Goal: Transaction & Acquisition: Purchase product/service

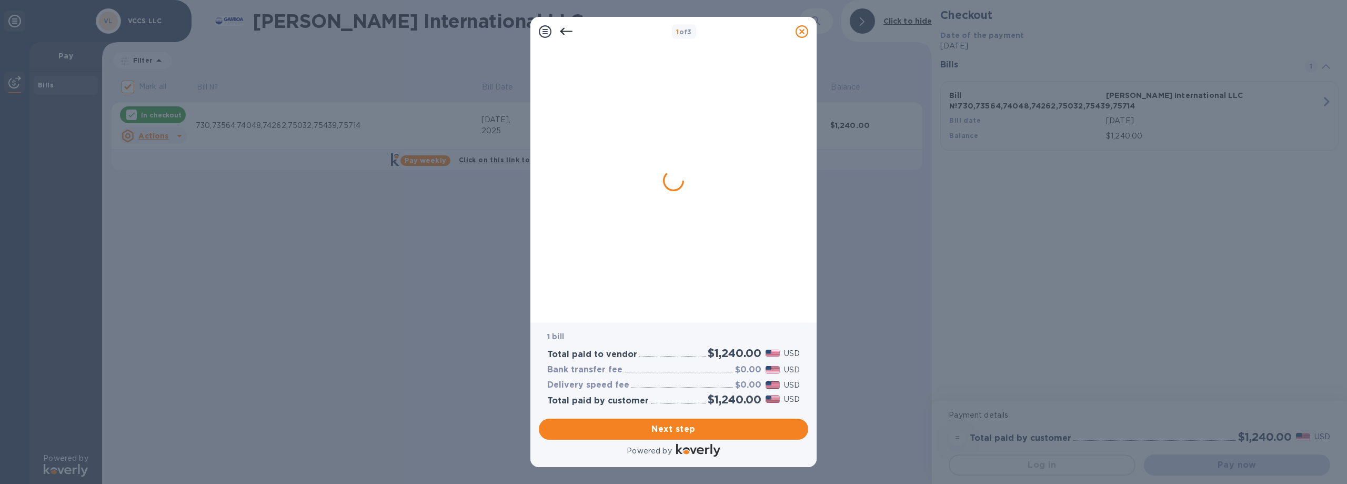
checkbox input "false"
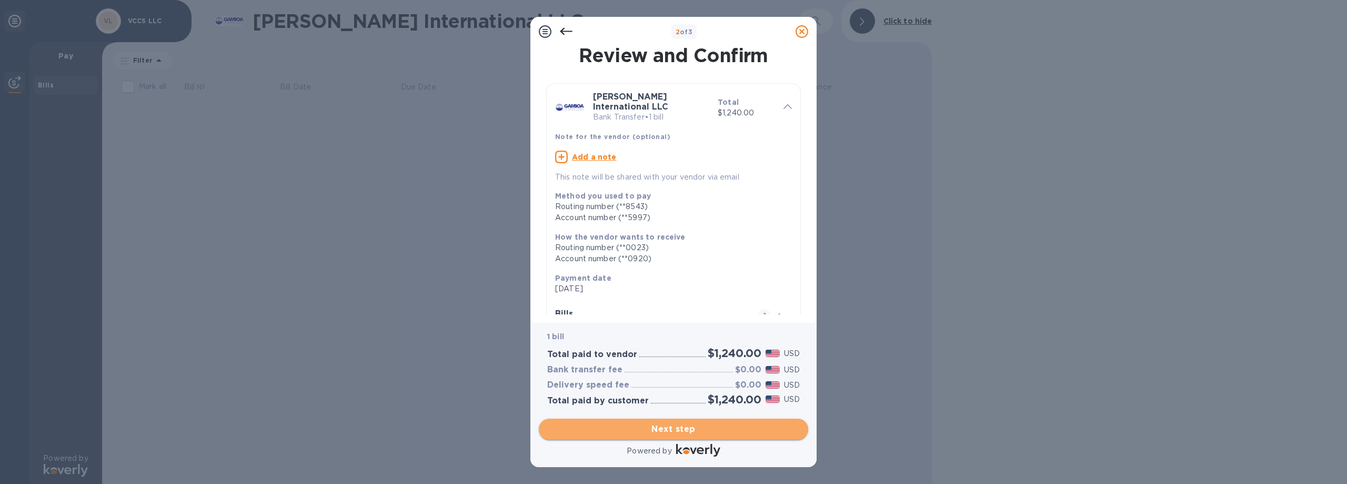
click at [707, 429] on span "Next step" at bounding box center [673, 429] width 253 height 13
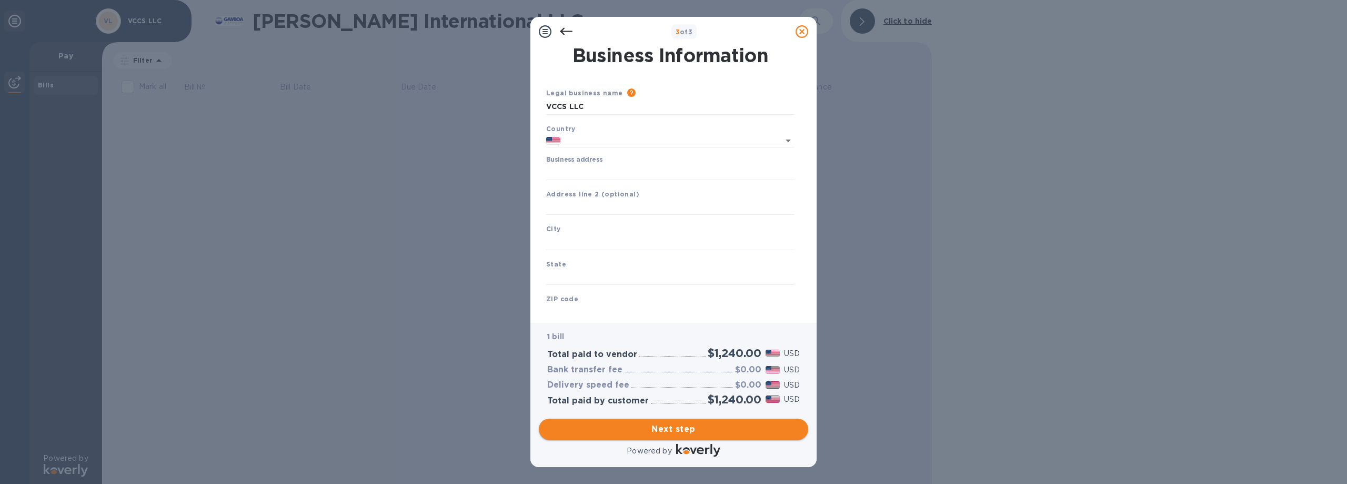
type input "[GEOGRAPHIC_DATA]"
click at [592, 175] on input "Business address" at bounding box center [670, 172] width 248 height 16
type input "[STREET_ADDRESS]"
click at [579, 247] on input "text" at bounding box center [670, 242] width 248 height 16
click at [579, 245] on input "text" at bounding box center [670, 242] width 248 height 16
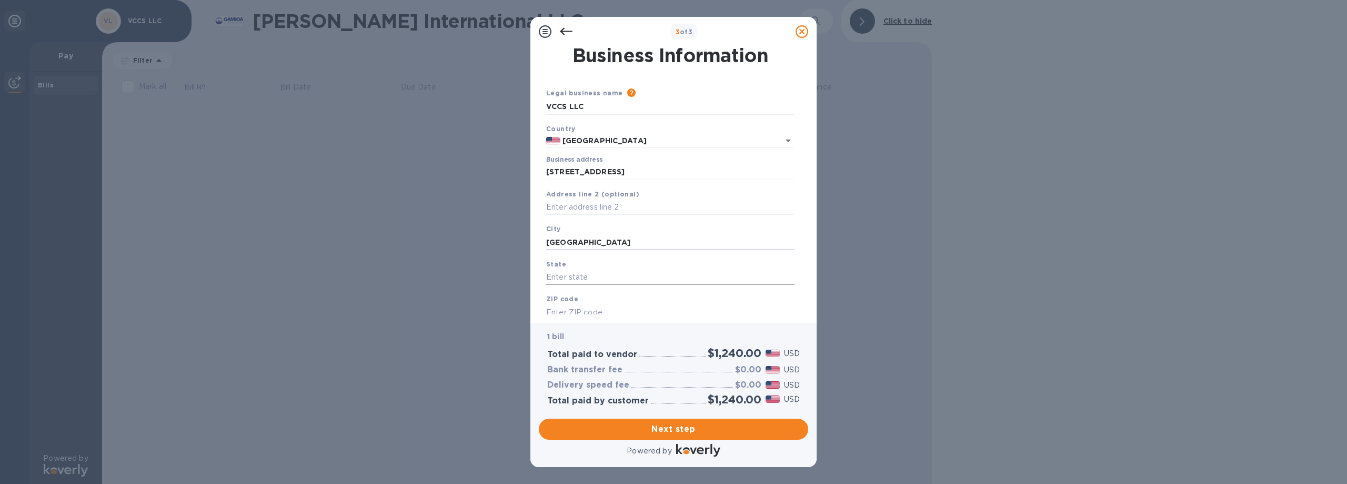
type input "[GEOGRAPHIC_DATA]"
click at [562, 277] on input "text" at bounding box center [670, 277] width 248 height 16
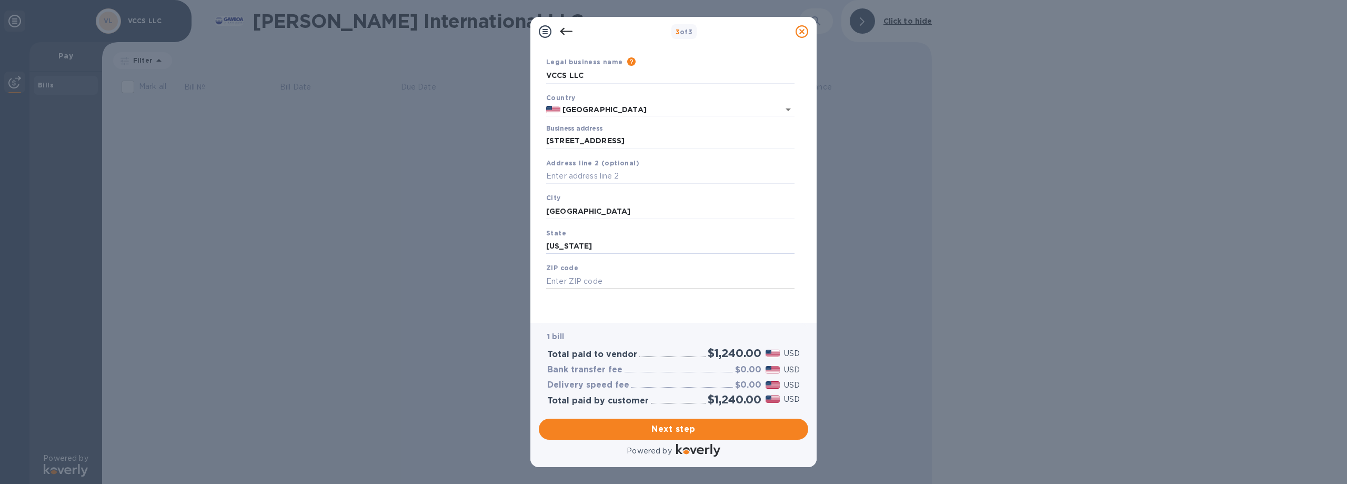
type input "[US_STATE]"
click at [558, 281] on input "text" at bounding box center [670, 281] width 248 height 16
type input "78542"
click at [713, 432] on span "Next step" at bounding box center [673, 429] width 253 height 13
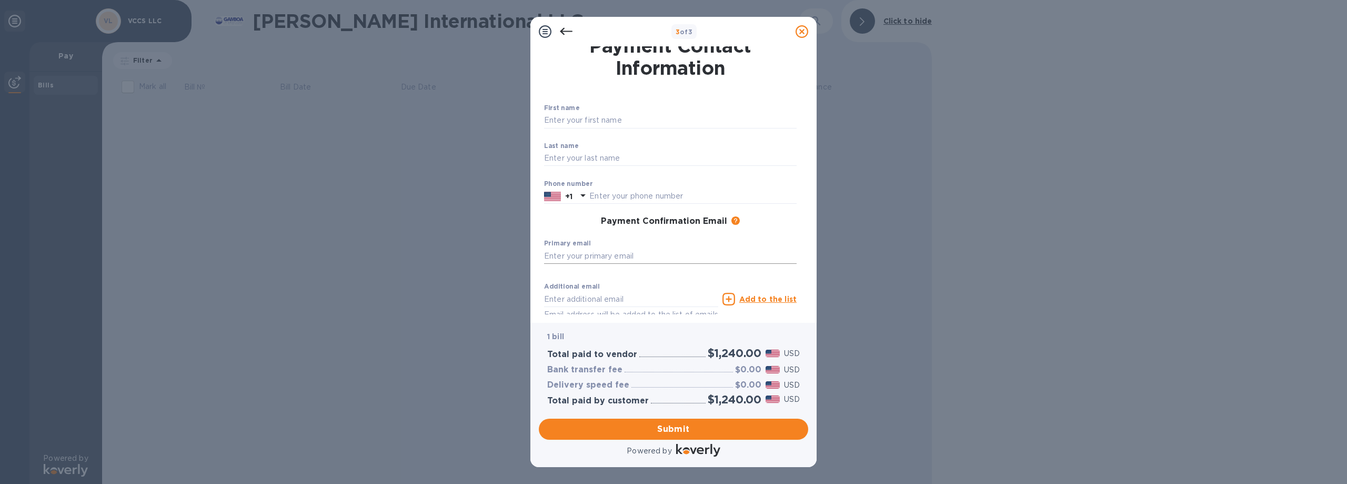
scroll to position [0, 0]
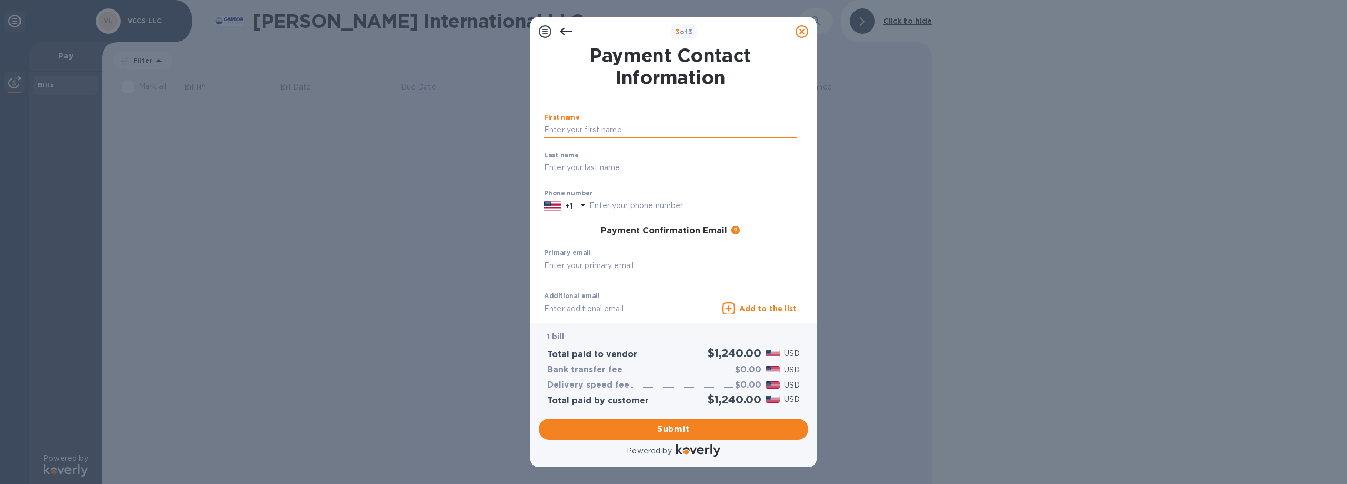
click at [581, 133] on input "text" at bounding box center [670, 130] width 253 height 16
type input "[PERSON_NAME]"
click at [597, 160] on input "text" at bounding box center [670, 168] width 253 height 16
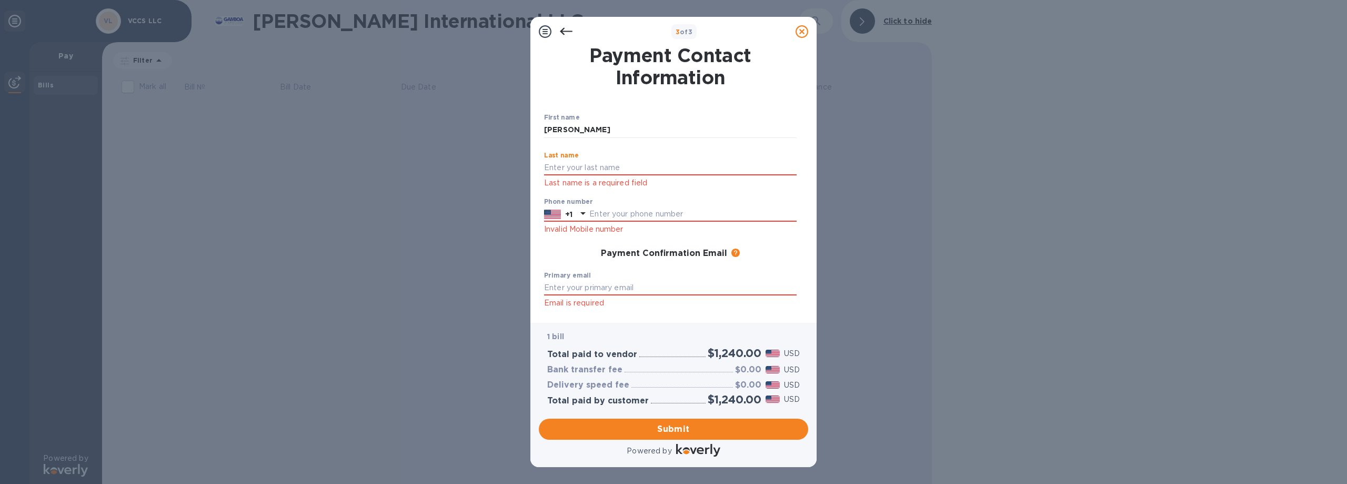
type input "[PERSON_NAME]"
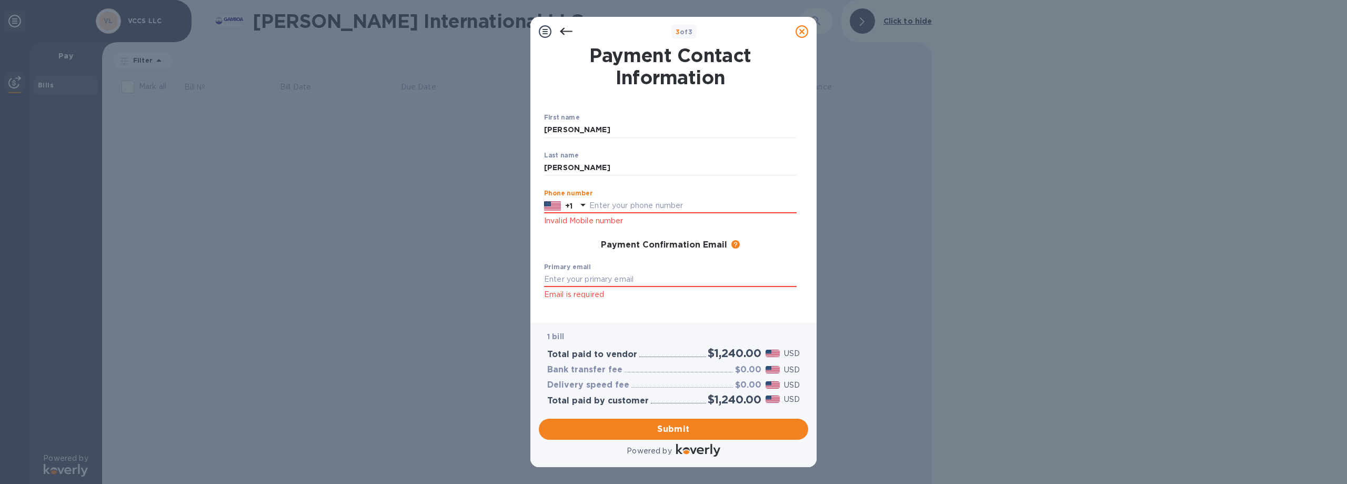
click at [623, 214] on div "Phone number +1 Invalid Mobile number" at bounding box center [670, 208] width 253 height 38
type input "9562707867"
click at [622, 275] on input "text" at bounding box center [670, 280] width 253 height 16
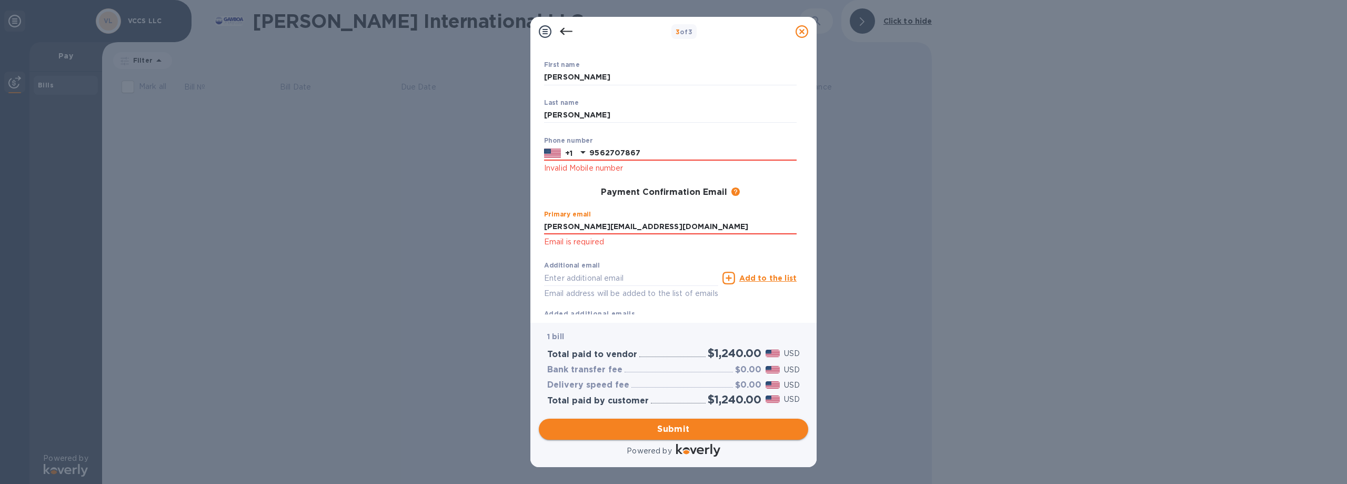
type input "[PERSON_NAME][EMAIL_ADDRESS][DOMAIN_NAME]"
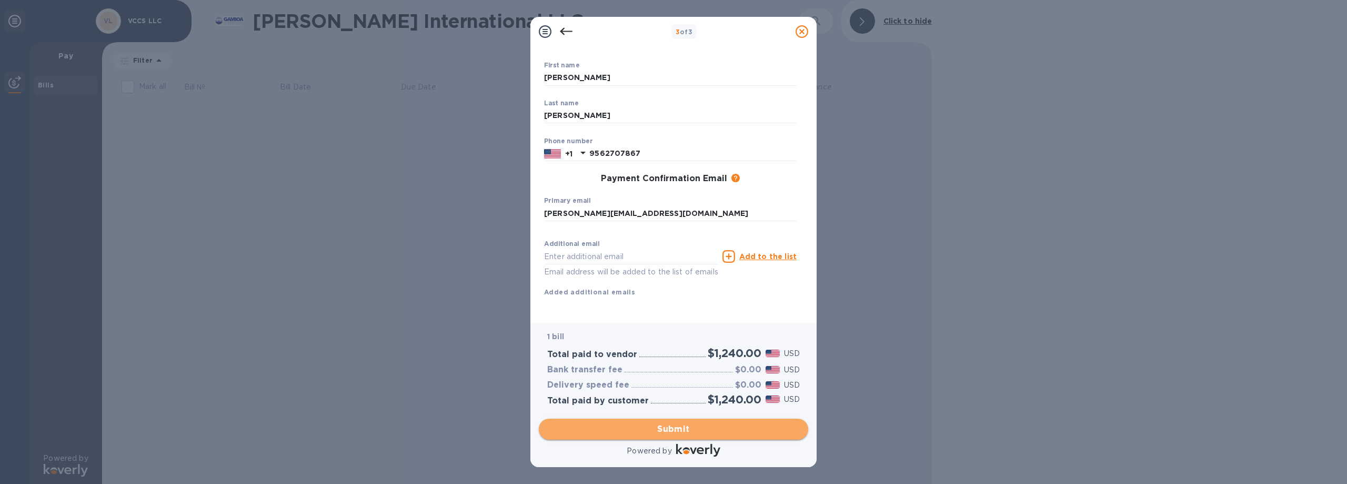
click at [704, 427] on span "Submit" at bounding box center [673, 429] width 253 height 13
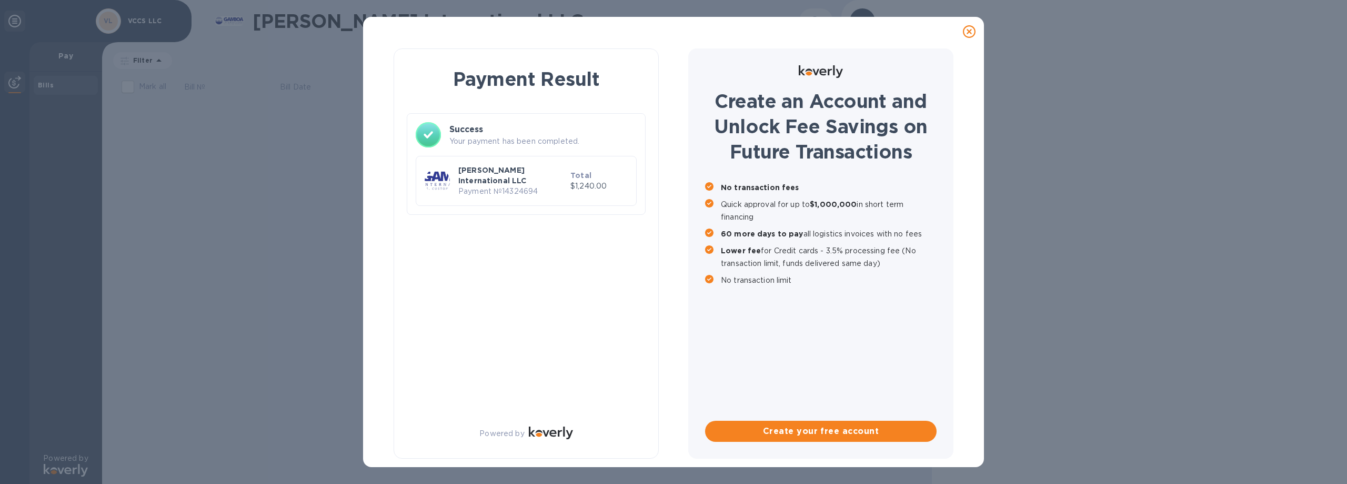
scroll to position [0, 0]
click at [240, 219] on div "Payment Result Success Your payment has been completed. [PERSON_NAME] Internati…" at bounding box center [673, 242] width 1347 height 484
